Goal: Task Accomplishment & Management: Use online tool/utility

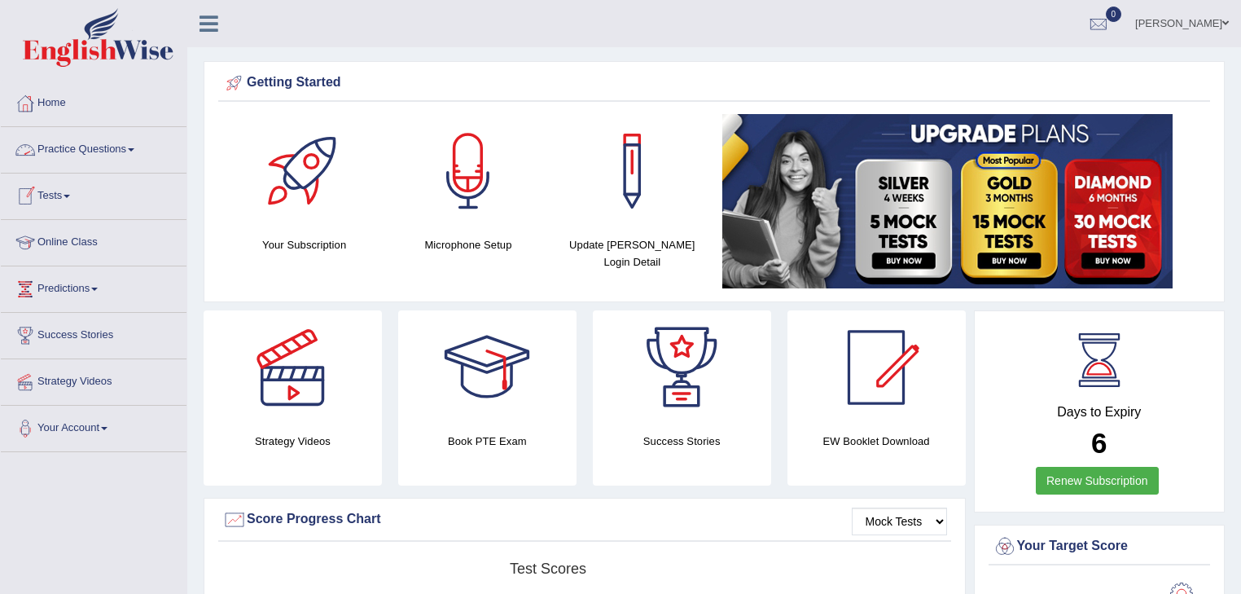
click at [130, 150] on link "Practice Questions" at bounding box center [94, 147] width 186 height 41
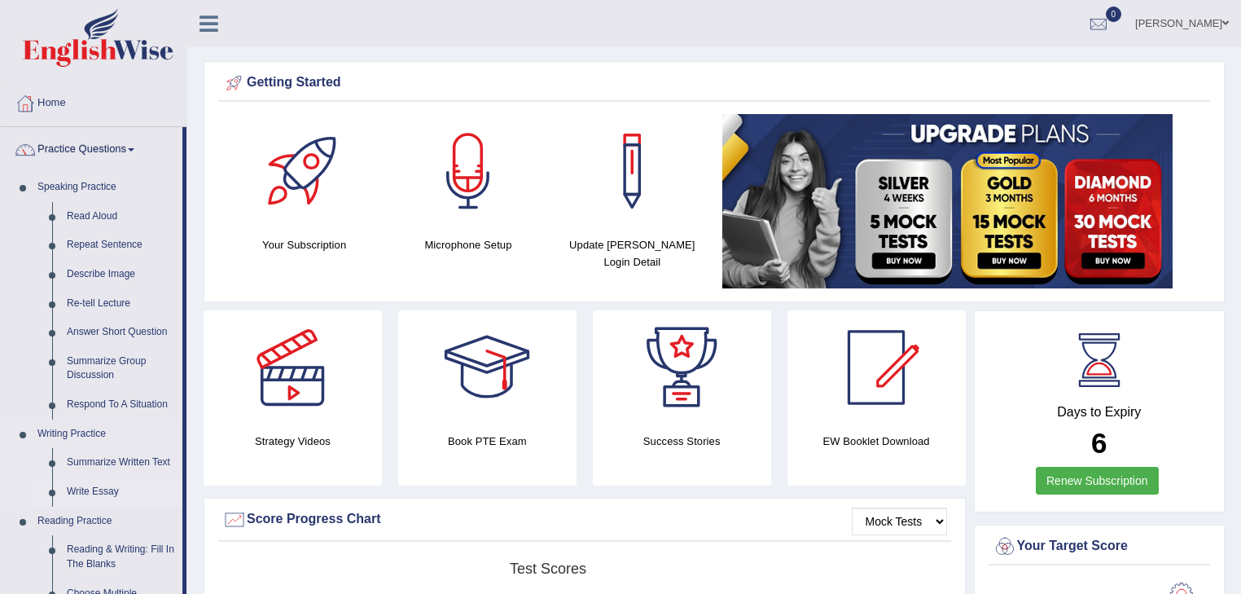
click at [99, 490] on link "Write Essay" at bounding box center [120, 491] width 123 height 29
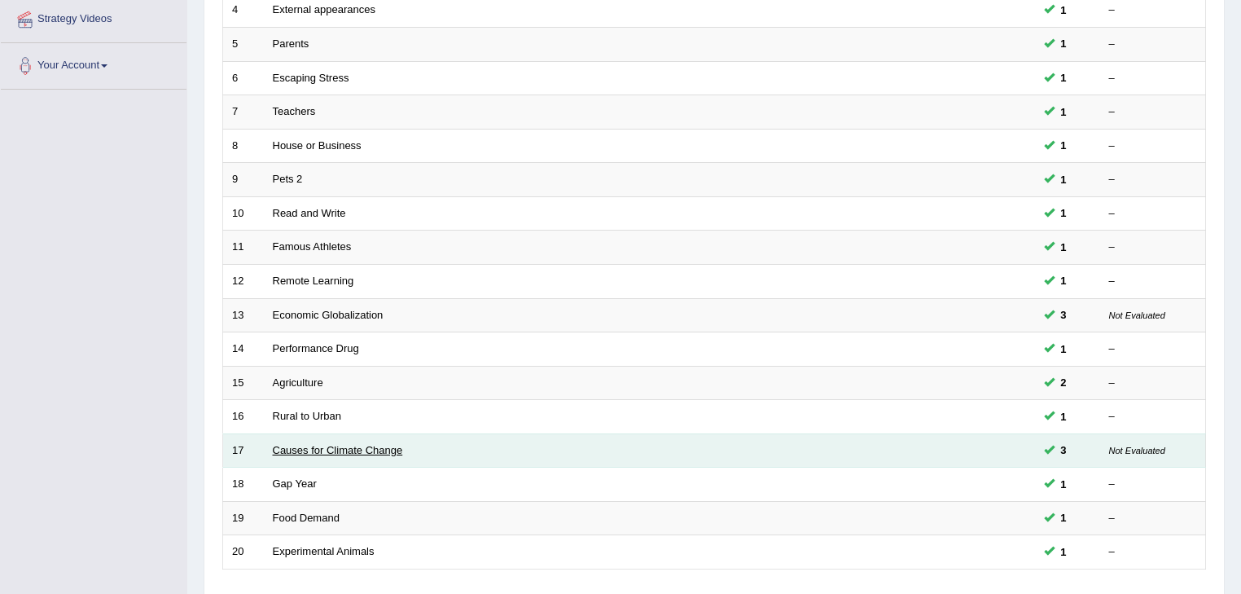
scroll to position [456, 0]
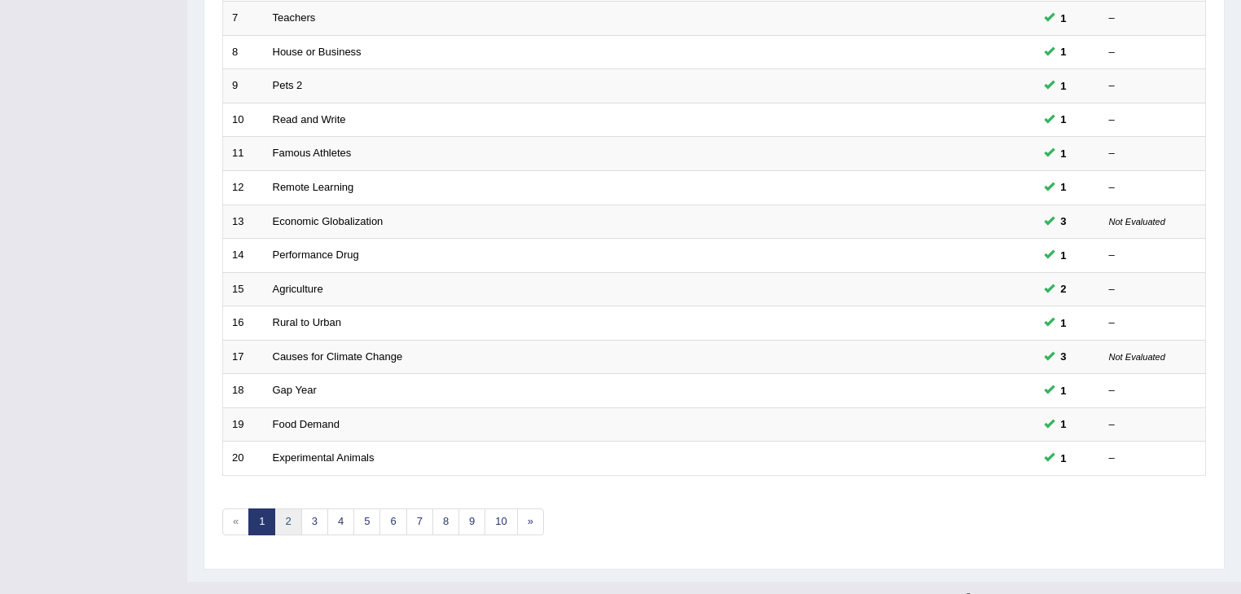
click at [284, 512] on link "2" at bounding box center [288, 521] width 27 height 27
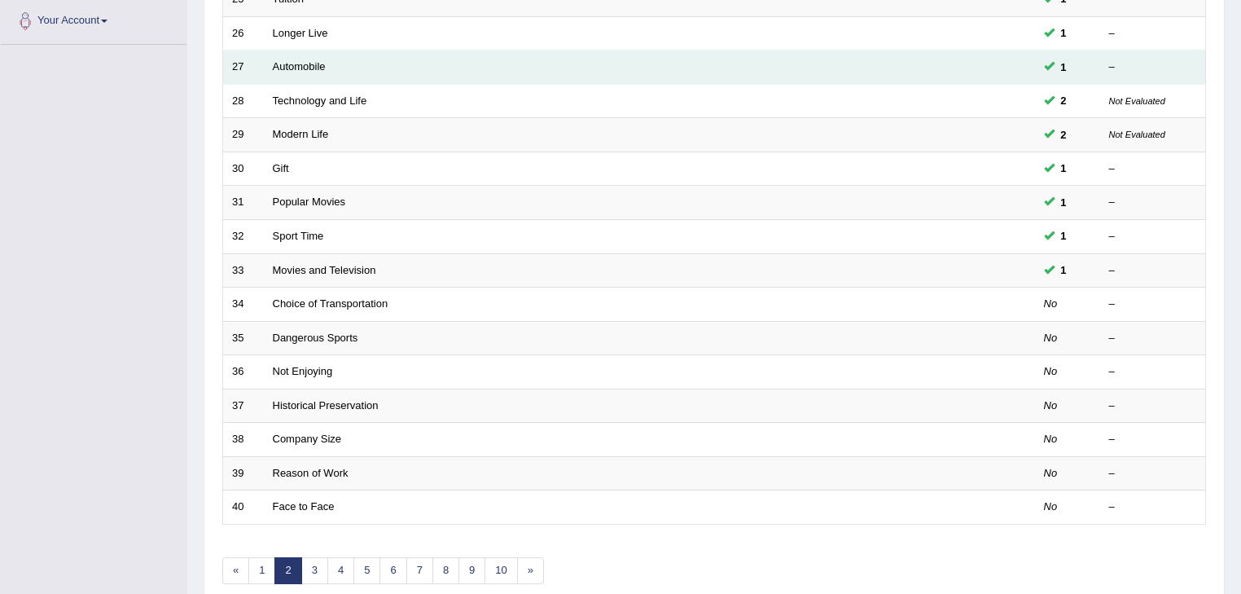
scroll to position [456, 0]
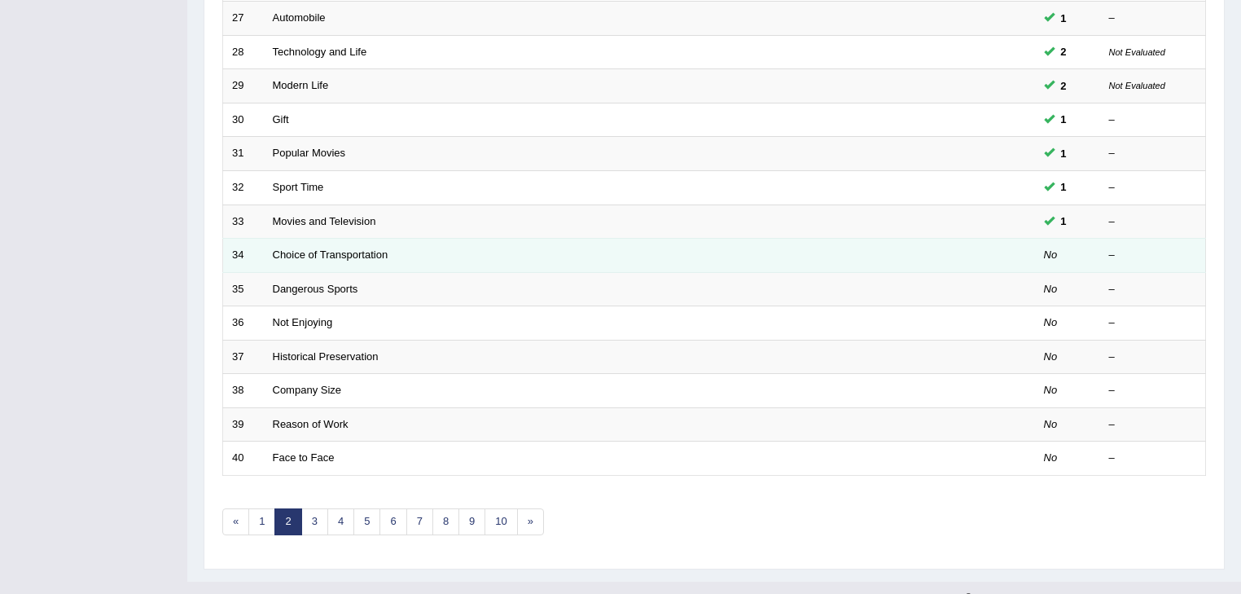
click at [678, 258] on td "Choice of Transportation" at bounding box center [588, 256] width 649 height 34
click at [359, 248] on link "Choice of Transportation" at bounding box center [331, 254] width 116 height 12
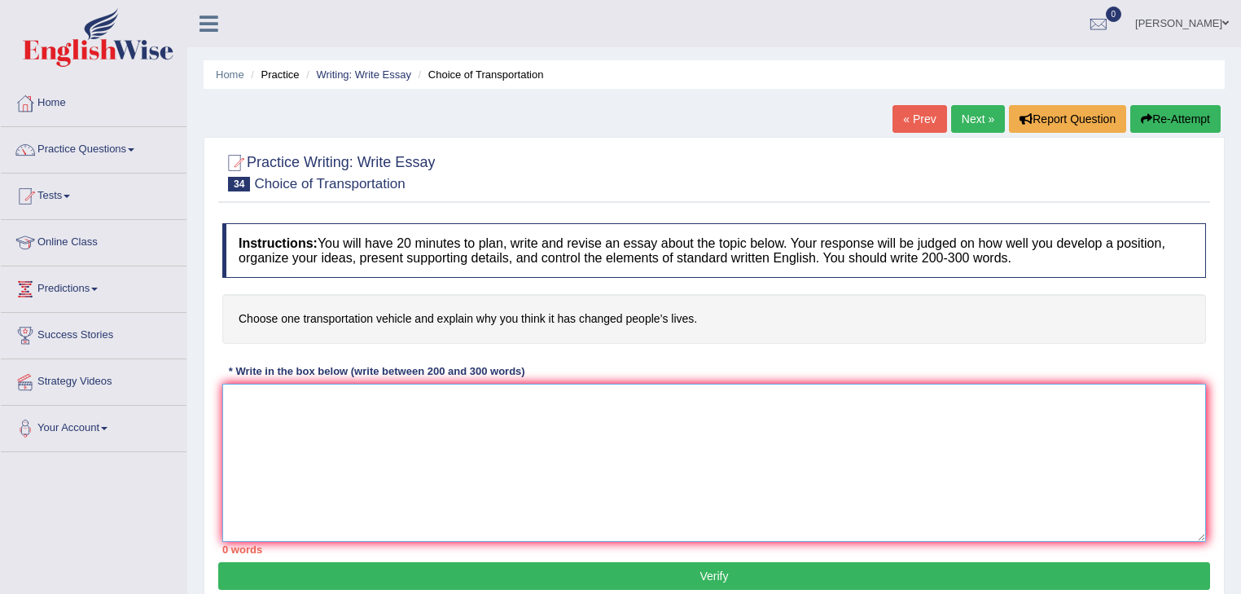
click at [394, 437] on textarea at bounding box center [714, 463] width 984 height 158
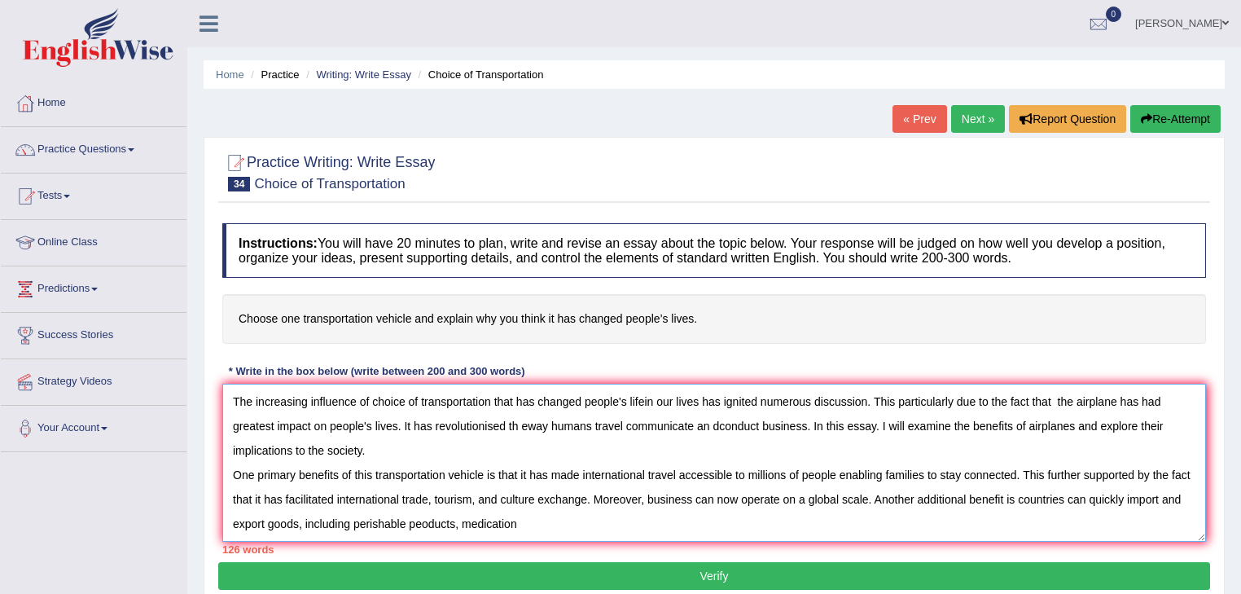
click at [421, 521] on textarea "The increasing influence of choice of transportation that has changed people's …" at bounding box center [714, 463] width 984 height 158
click at [457, 522] on textarea "The increasing influence of choice of transportation that has changed people's …" at bounding box center [714, 463] width 984 height 158
click at [609, 521] on textarea "The increasing influence of choice of transportation that has changed people's …" at bounding box center [714, 463] width 984 height 158
click at [629, 517] on textarea "The increasing influence of choice of transportation that has changed people's …" at bounding box center [714, 463] width 984 height 158
click at [684, 523] on textarea "The increasing influence of choice of transportation that has changed people's …" at bounding box center [714, 463] width 984 height 158
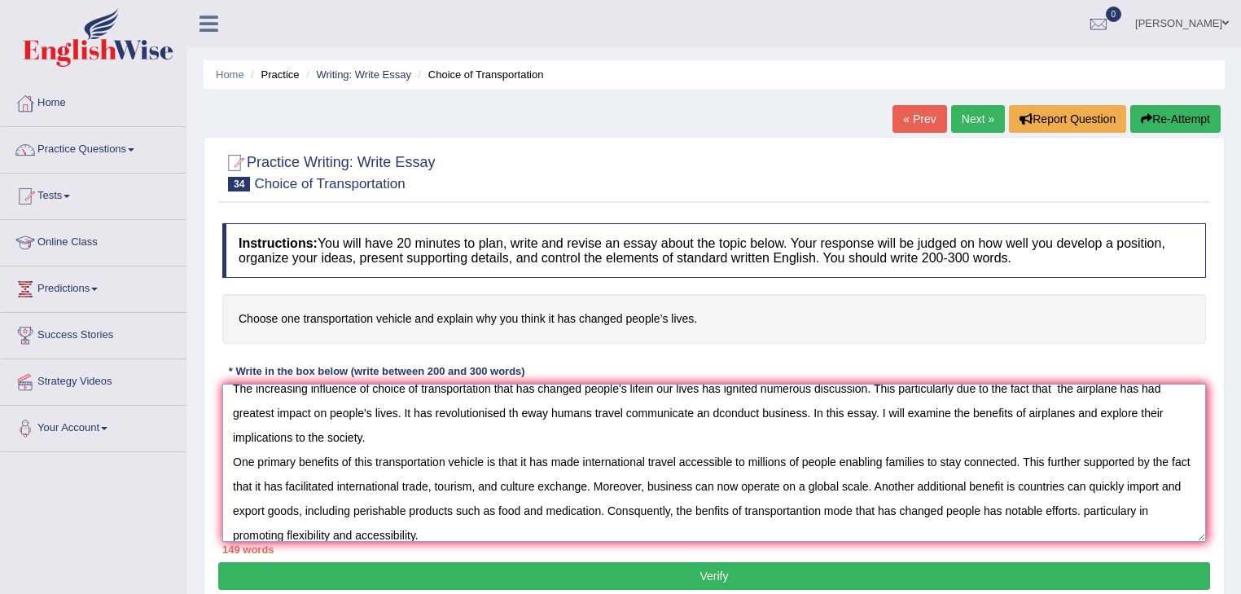
scroll to position [37, 0]
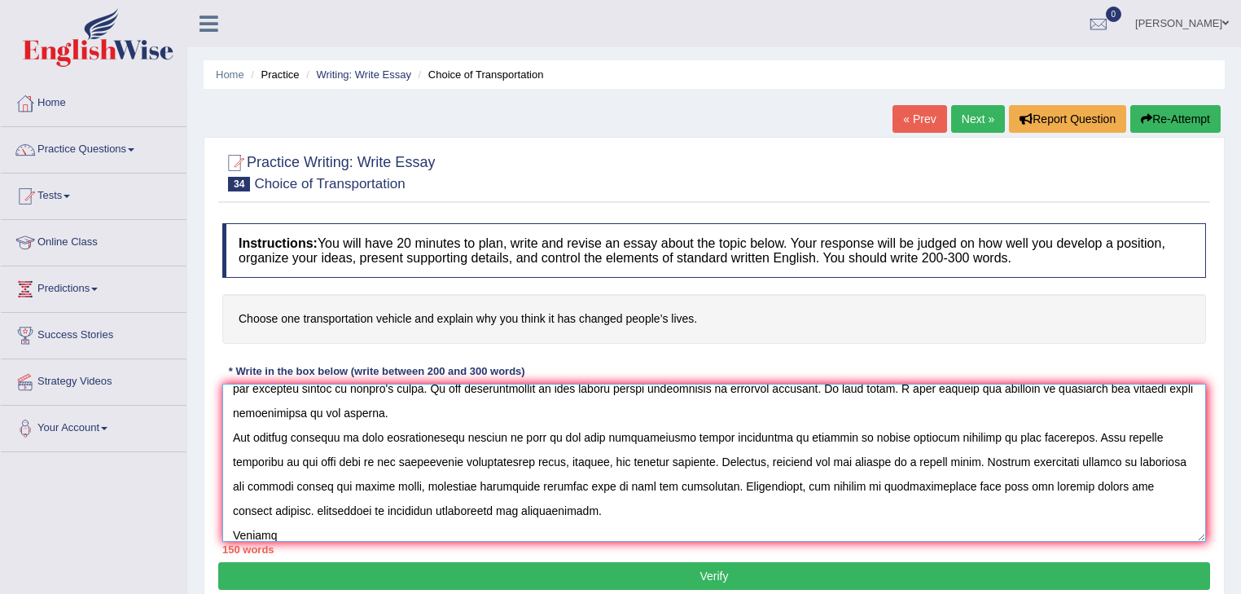
click at [1046, 436] on textarea at bounding box center [714, 463] width 984 height 158
click at [280, 530] on textarea at bounding box center [714, 463] width 984 height 158
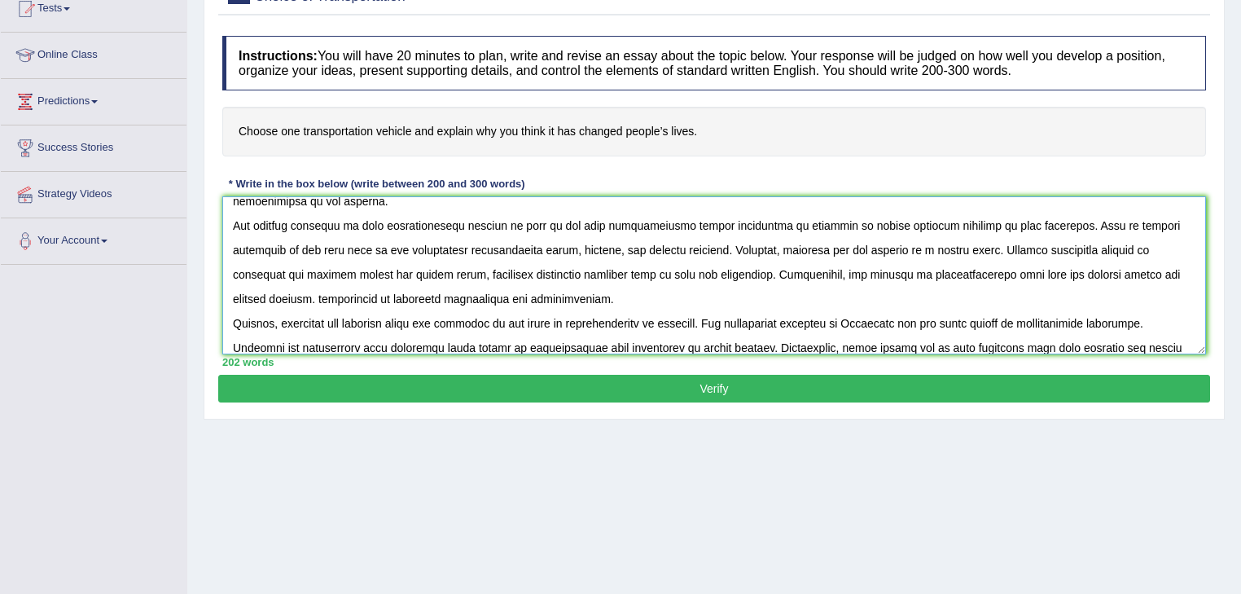
scroll to position [196, 0]
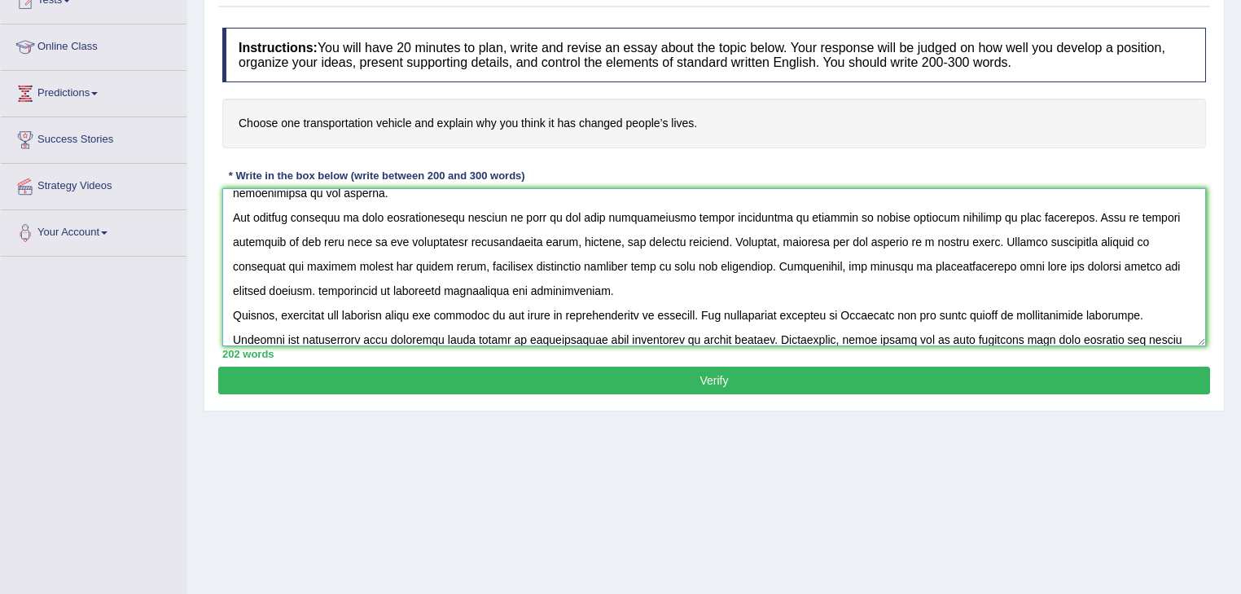
click at [877, 261] on textarea at bounding box center [714, 267] width 984 height 158
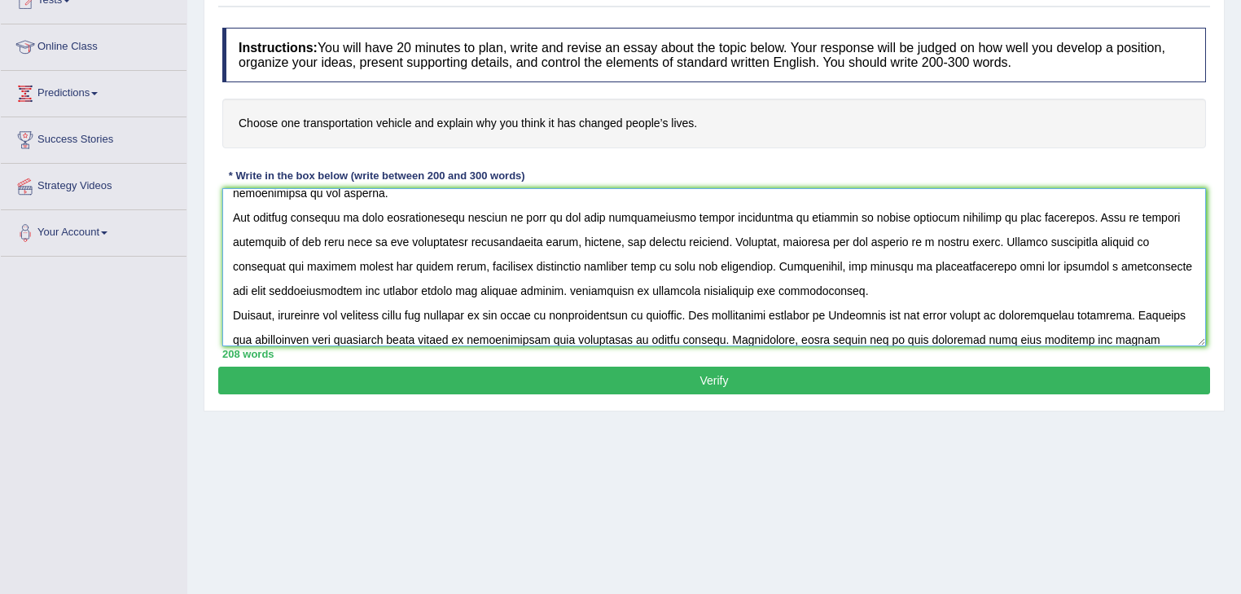
click at [417, 286] on textarea at bounding box center [714, 267] width 984 height 158
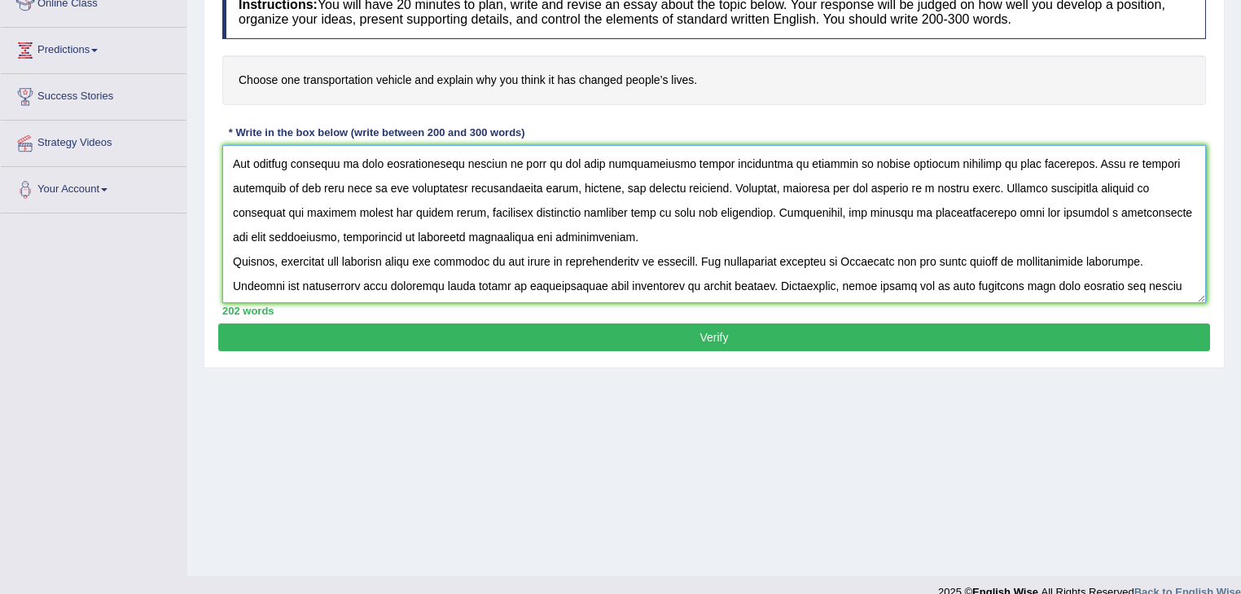
scroll to position [261, 0]
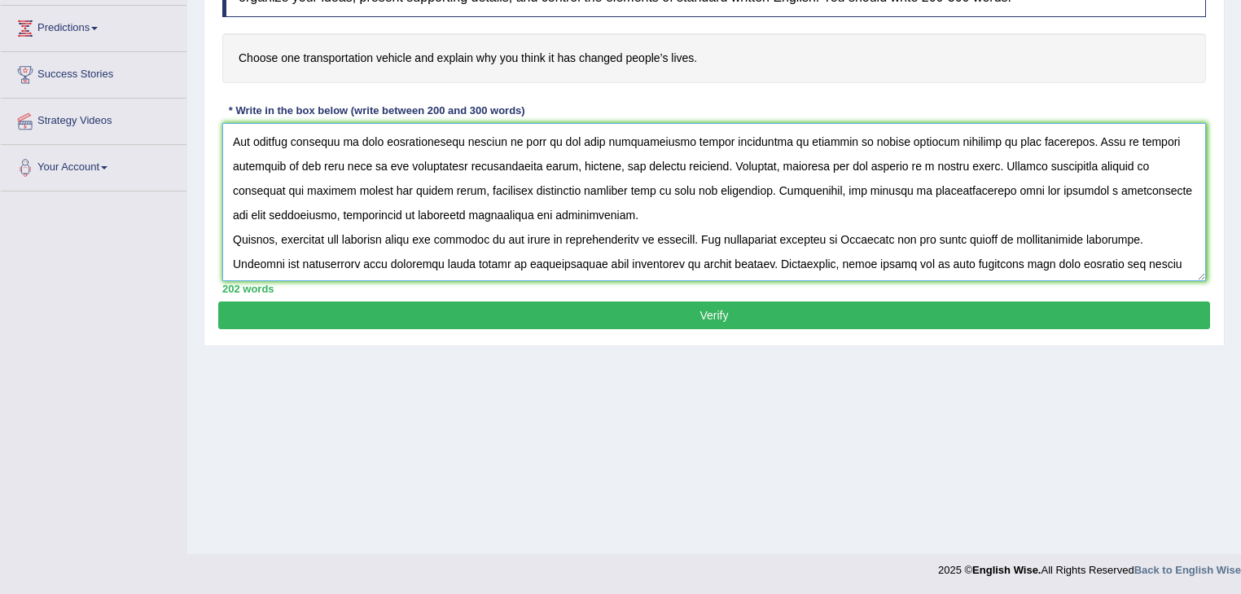
click at [1114, 262] on textarea at bounding box center [714, 202] width 984 height 158
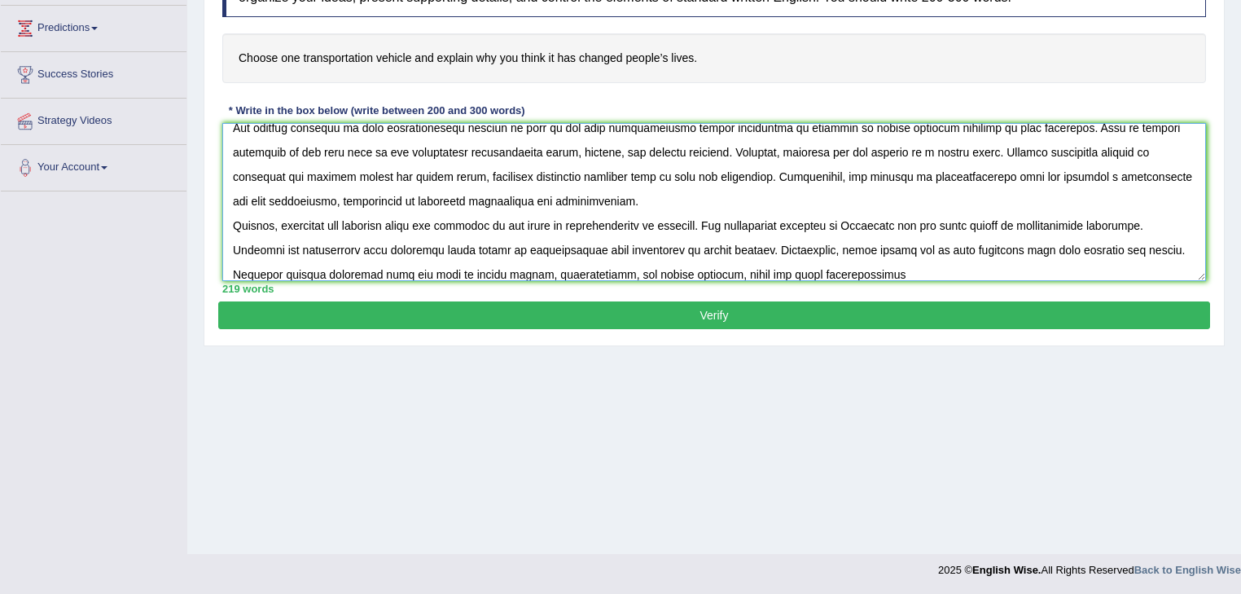
click at [764, 270] on textarea at bounding box center [714, 202] width 984 height 158
click at [837, 270] on textarea at bounding box center [714, 202] width 984 height 158
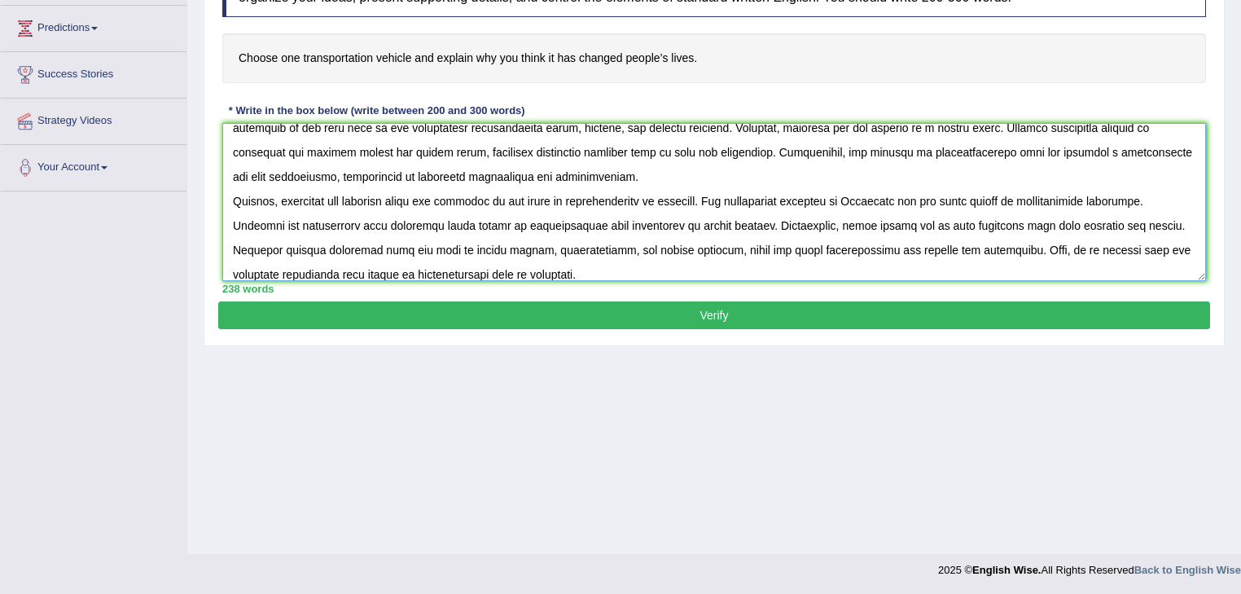
scroll to position [135, 0]
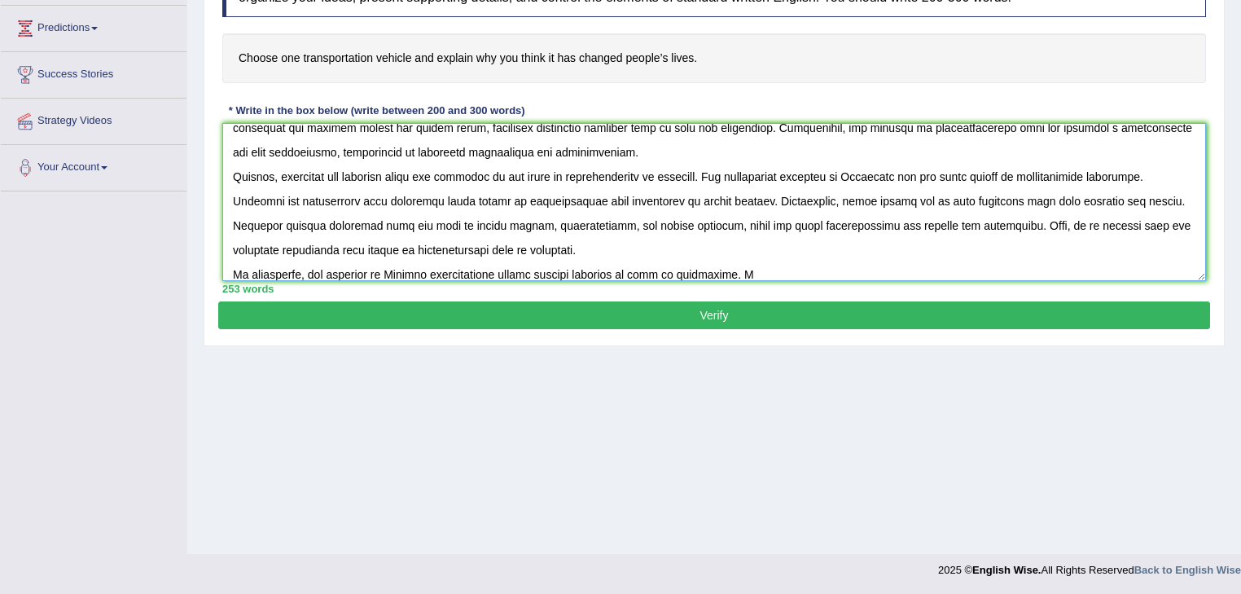
type textarea "The increasing influence of choice of transportation that has changed people's …"
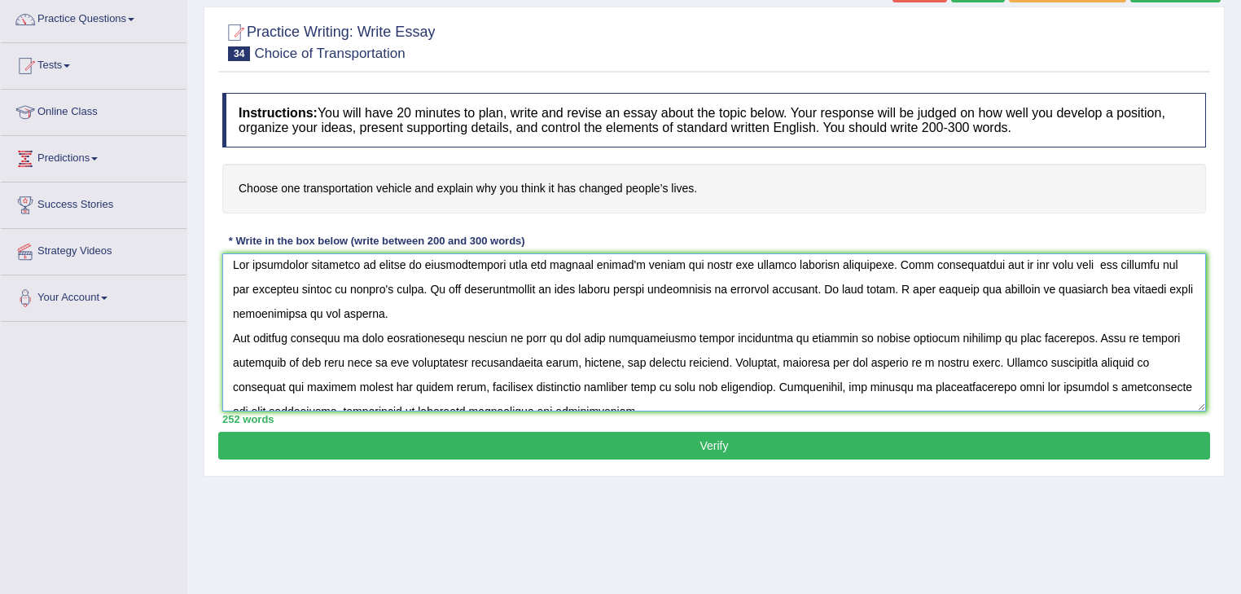
scroll to position [0, 0]
